Goal: Obtain resource: Download file/media

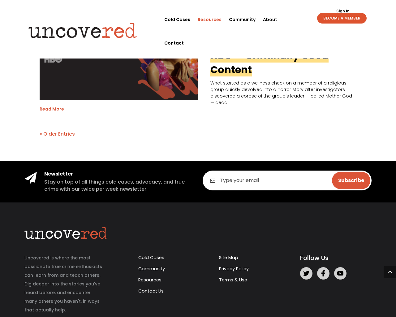
scroll to position [1258, 0]
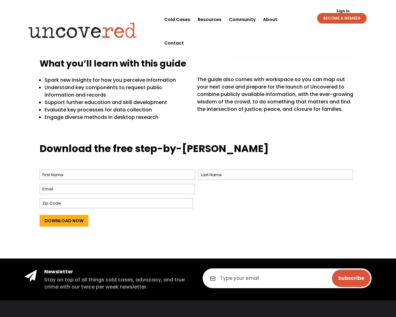
scroll to position [286, 0]
